Goal: Task Accomplishment & Management: Manage account settings

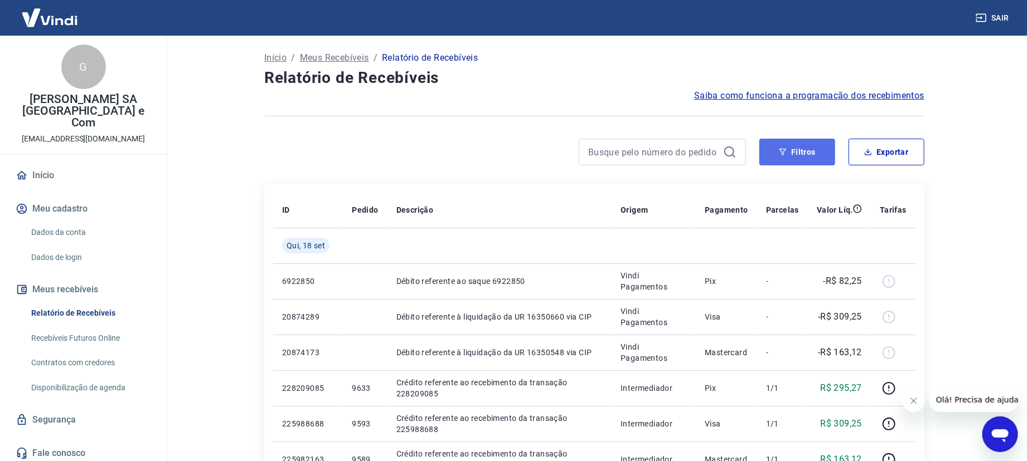
click at [802, 151] on button "Filtros" at bounding box center [797, 152] width 76 height 27
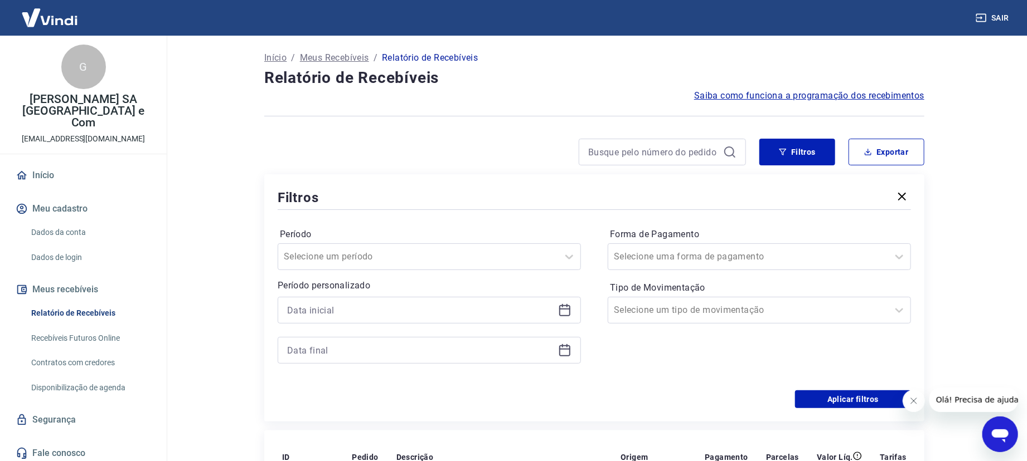
click at [563, 311] on icon at bounding box center [564, 310] width 13 height 13
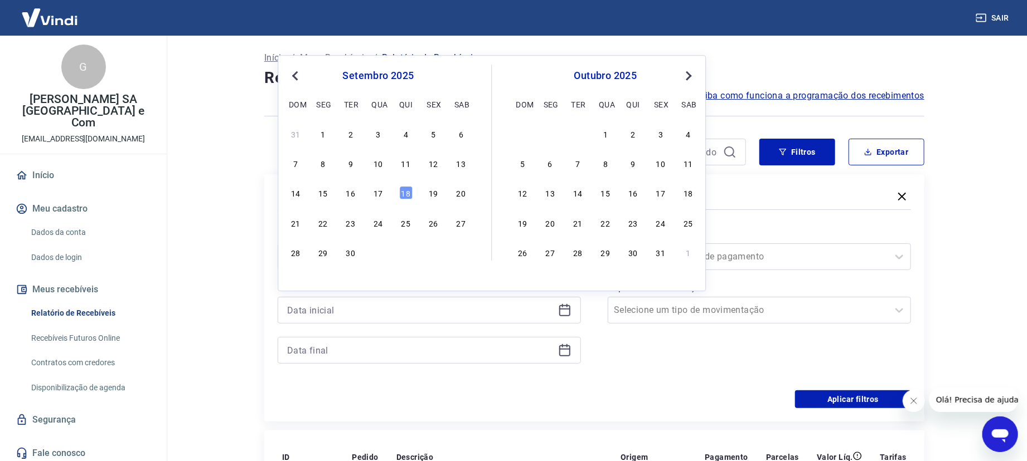
click at [294, 67] on div "setembro 2025 dom seg ter qua qui sex sab" at bounding box center [378, 88] width 182 height 47
click at [296, 76] on span "Previous Month" at bounding box center [296, 75] width 0 height 13
click at [438, 259] on div "29" at bounding box center [432, 252] width 13 height 13
type input "29/08/2025"
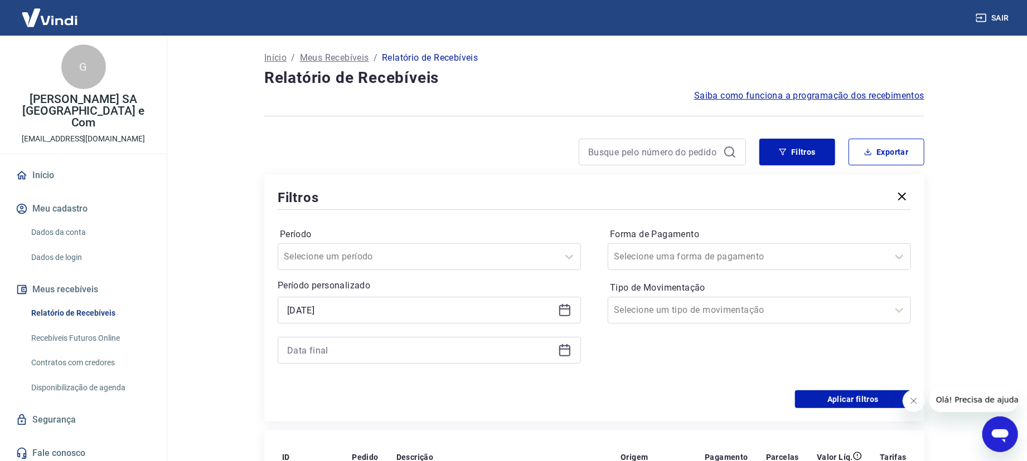
click at [568, 351] on icon at bounding box center [564, 350] width 13 height 13
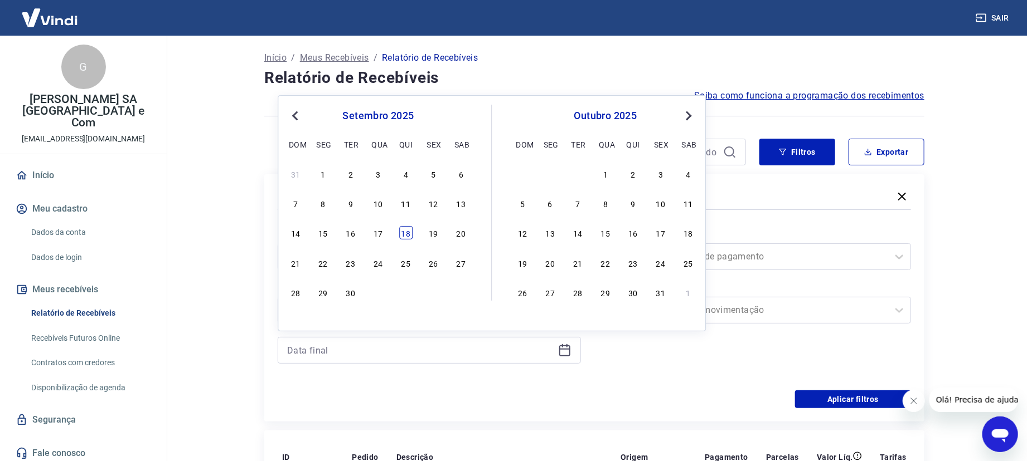
click at [407, 234] on div "18" at bounding box center [405, 232] width 13 height 13
type input "18/09/2025"
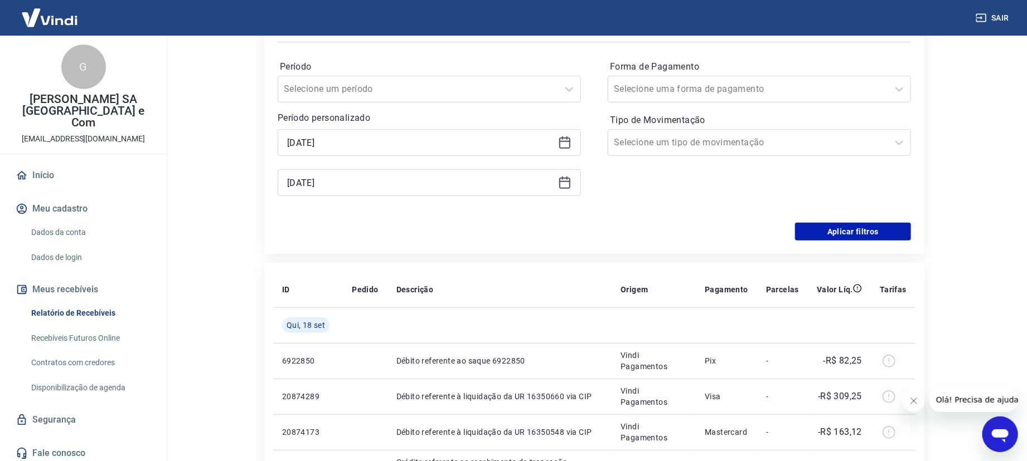
scroll to position [148, 0]
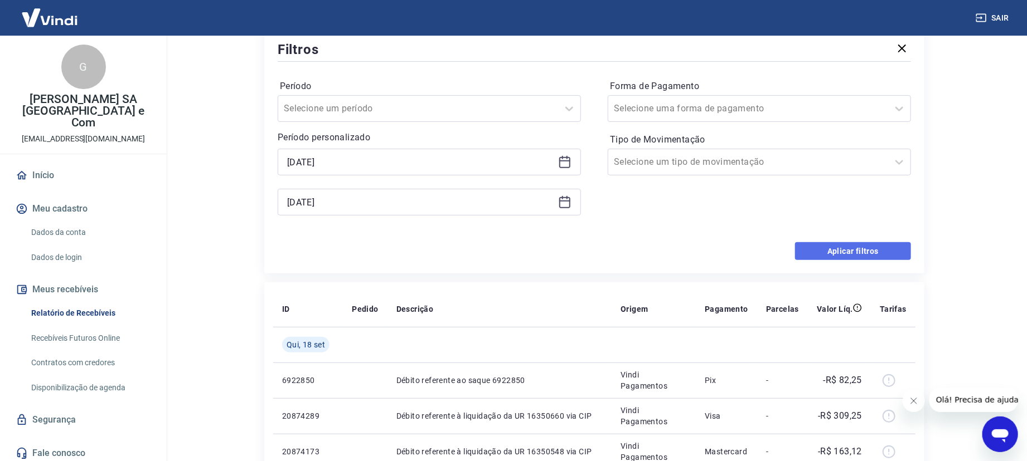
click at [831, 255] on button "Aplicar filtros" at bounding box center [853, 251] width 116 height 18
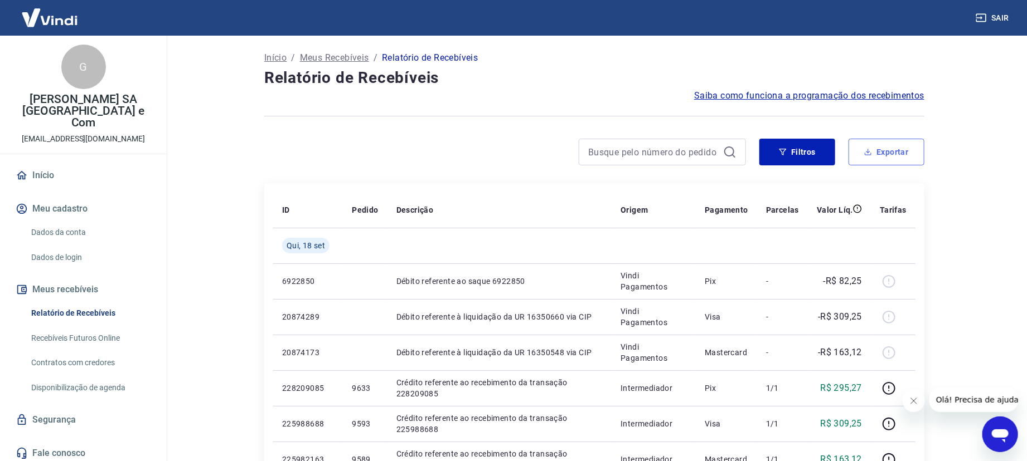
click at [892, 150] on button "Exportar" at bounding box center [886, 152] width 76 height 27
type input "29/08/2025"
type input "18/09/2025"
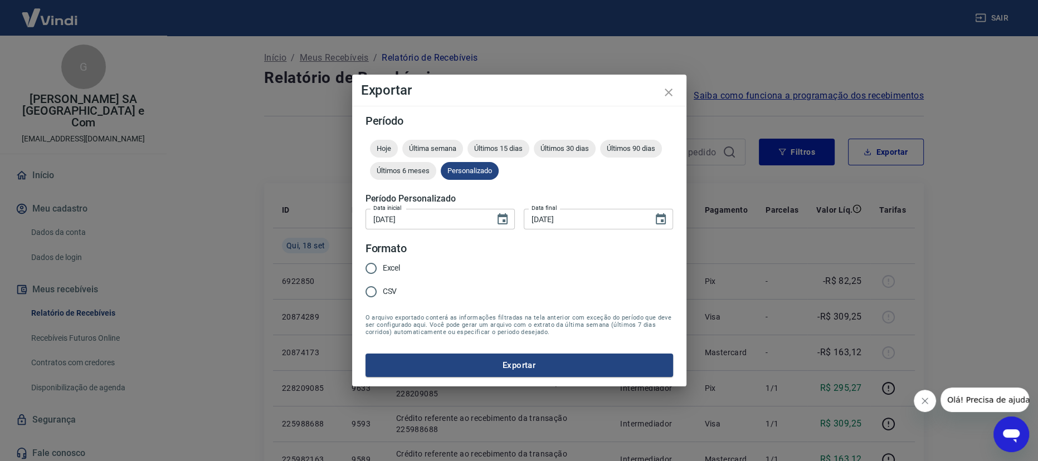
click at [371, 270] on input "Excel" at bounding box center [370, 268] width 23 height 23
radio input "true"
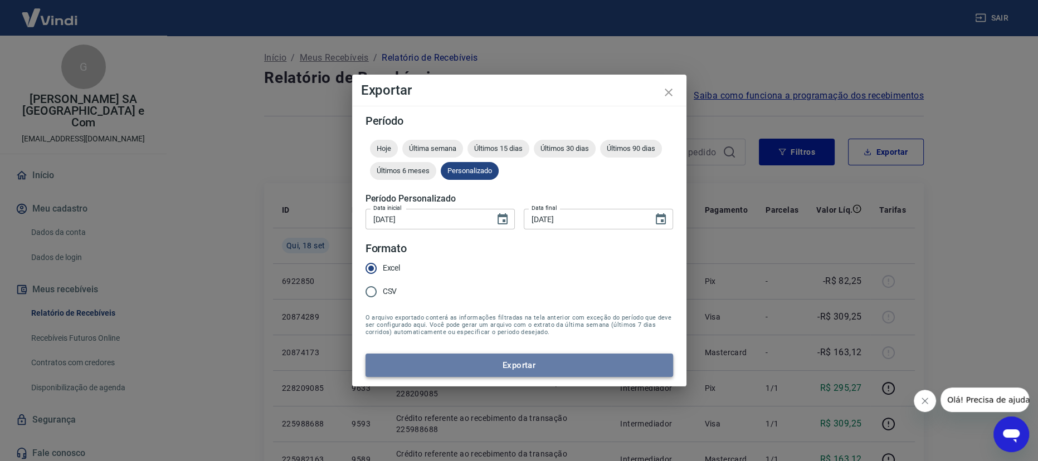
click at [461, 363] on button "Exportar" at bounding box center [520, 365] width 308 height 23
